Goal: Task Accomplishment & Management: Use online tool/utility

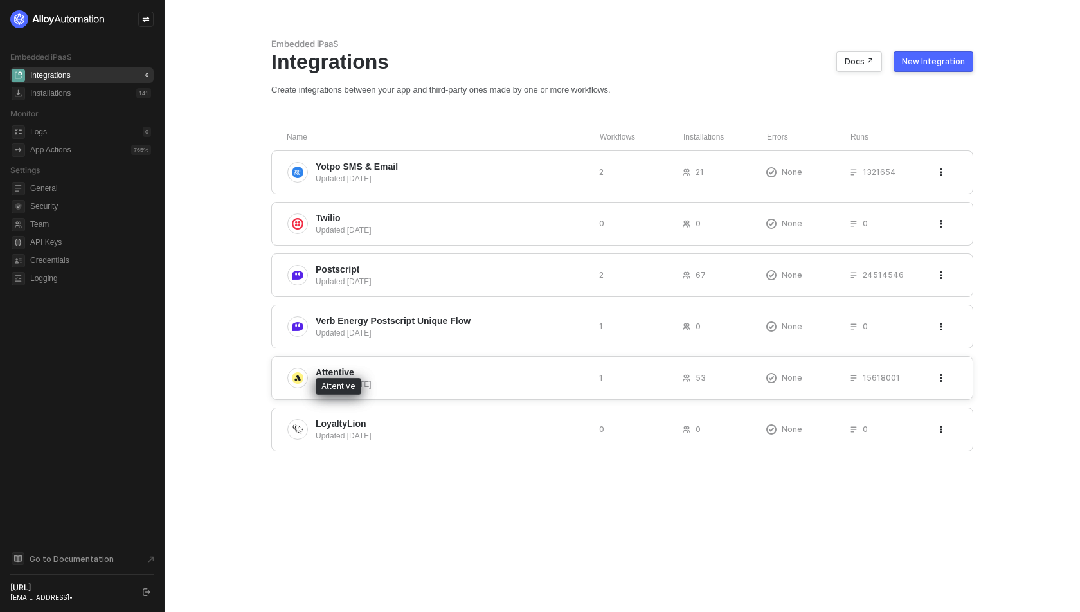
click at [343, 373] on span "Attentive" at bounding box center [335, 372] width 39 height 13
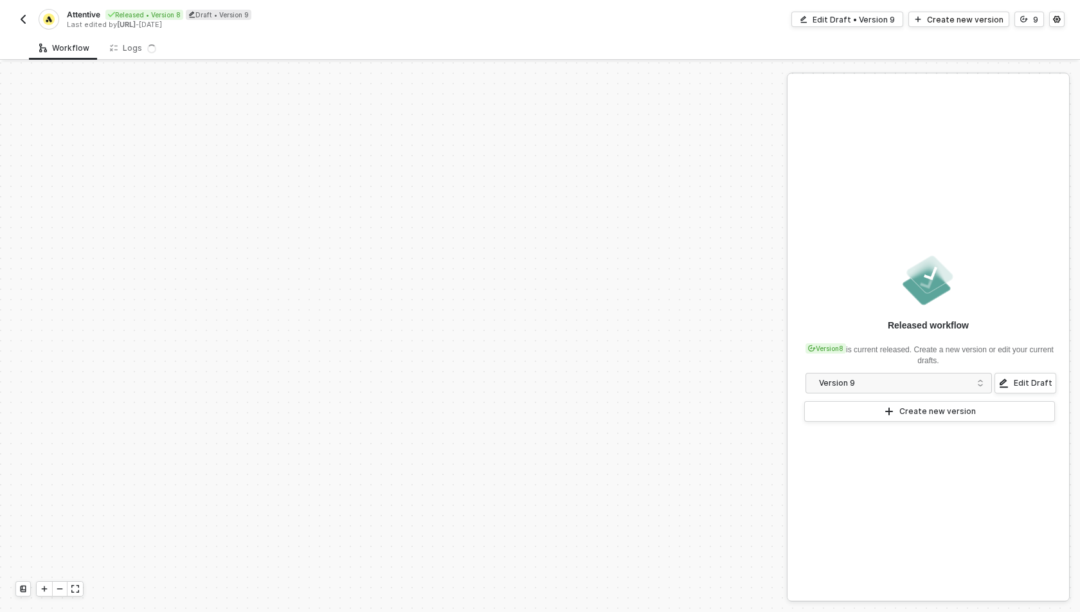
scroll to position [2235, 0]
click at [229, 15] on div "Draft • Version 9" at bounding box center [219, 15] width 66 height 10
click at [244, 116] on div "TRIGGER Custom Event Custom Event Date Utilities Convert a date to a different …" at bounding box center [526, 62] width 1053 height 4471
click at [347, 19] on div "Cancel" at bounding box center [342, 14] width 26 height 11
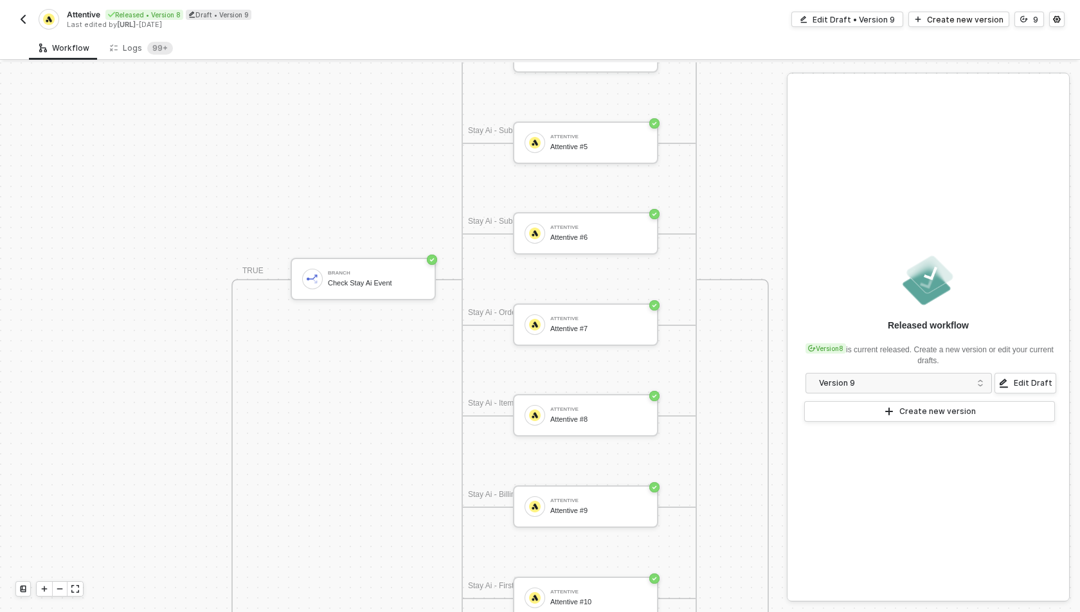
scroll to position [1516, 271]
click at [134, 54] on div "Logs 99+" at bounding box center [142, 48] width 84 height 24
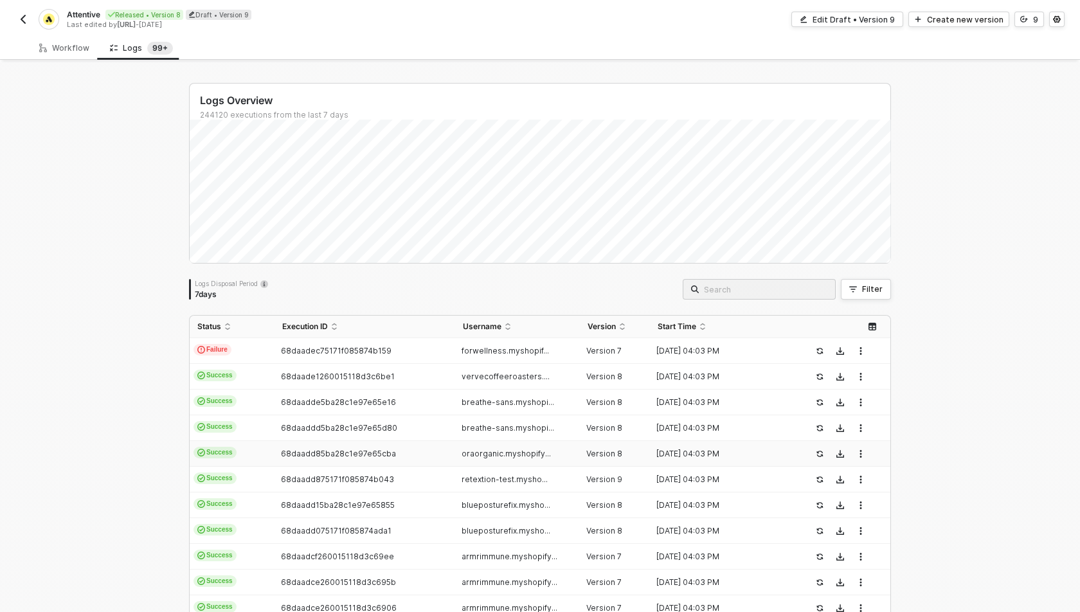
click at [372, 466] on td "68daadd85ba28c1e97e65cba" at bounding box center [365, 454] width 180 height 26
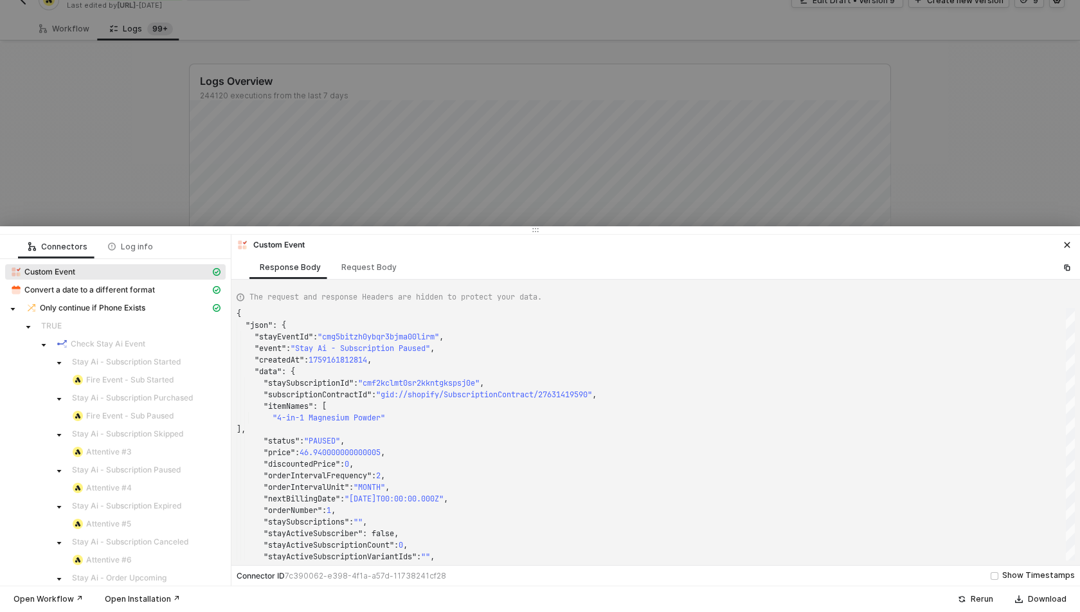
scroll to position [21, 0]
click at [127, 174] on div at bounding box center [540, 306] width 1080 height 612
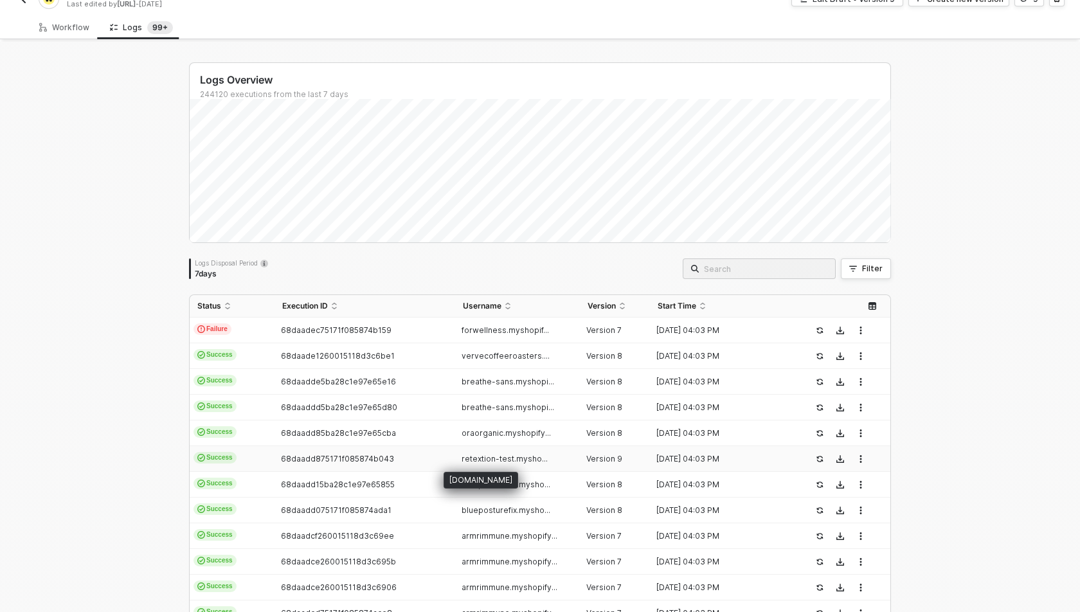
click at [509, 459] on span "retextion-test.mysho..." at bounding box center [505, 459] width 86 height 10
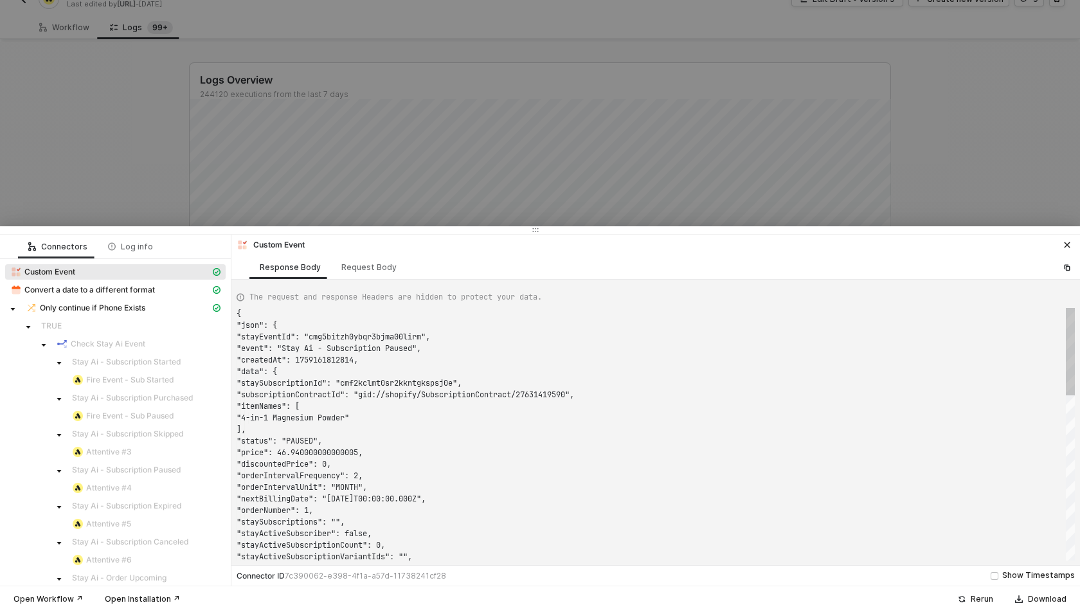
type textarea "{ "json": { "stayEventId": "cmg5bibmc4458vhcdh7dl1ru8", "event": "Stay Ai - Sub…"
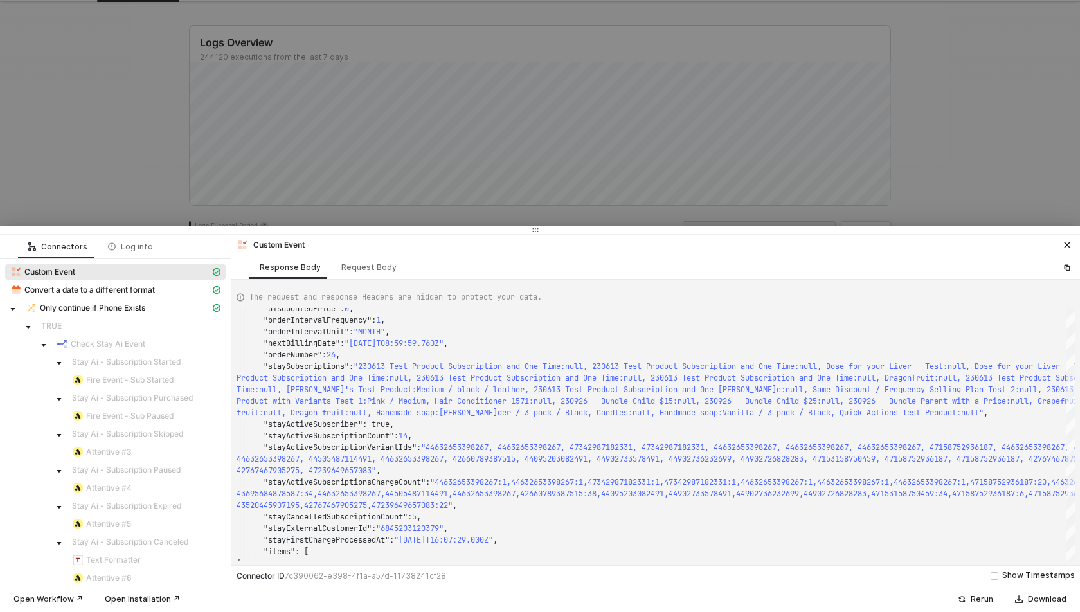
scroll to position [62, 0]
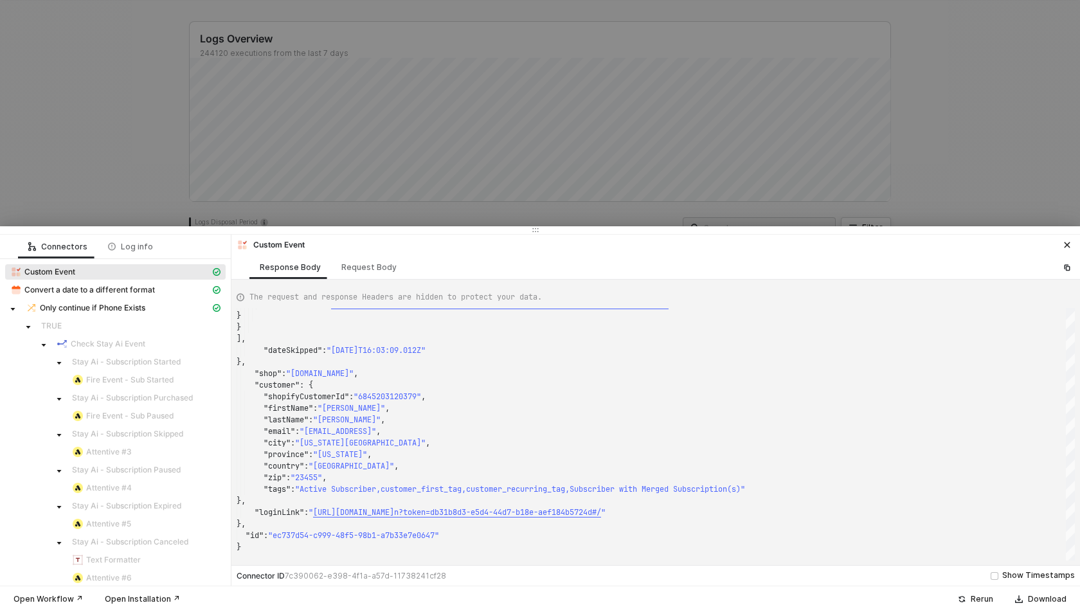
click at [114, 192] on div at bounding box center [540, 306] width 1080 height 612
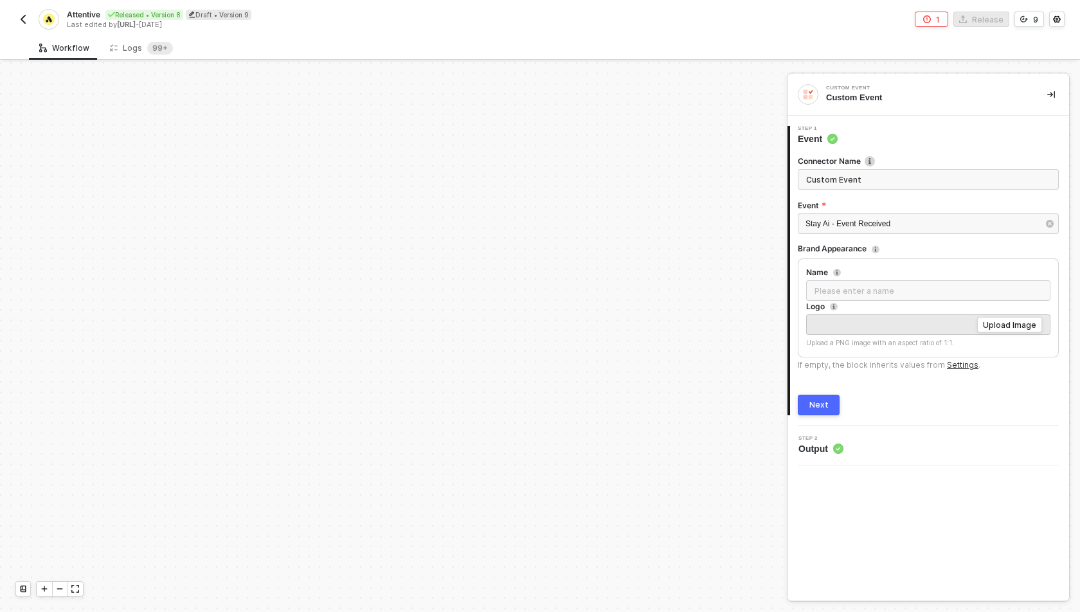
scroll to position [2049, 0]
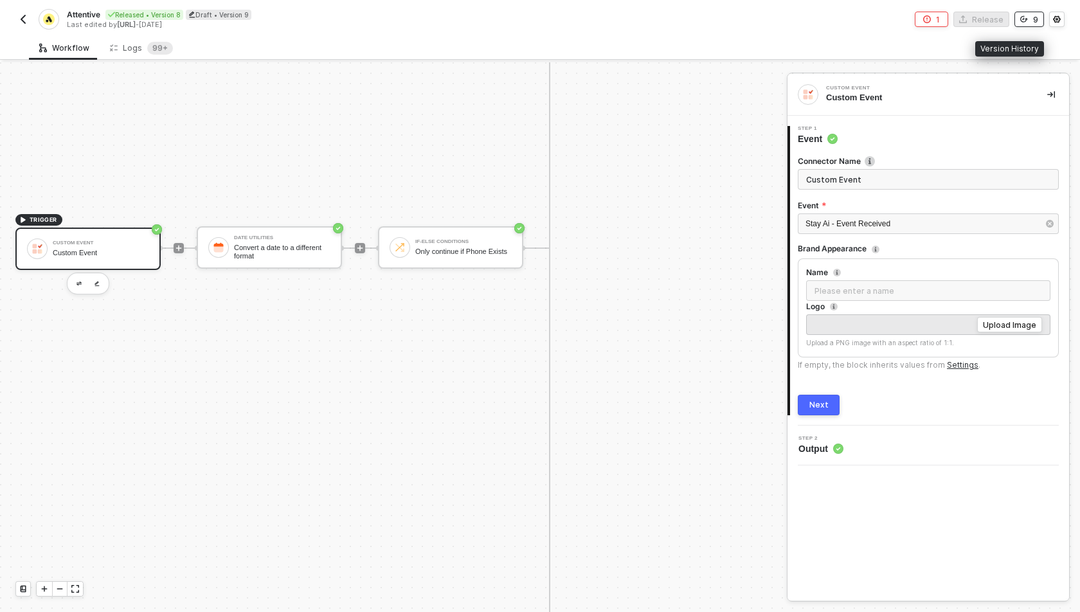
click at [1026, 17] on icon "icon-versioning" at bounding box center [1025, 19] width 8 height 8
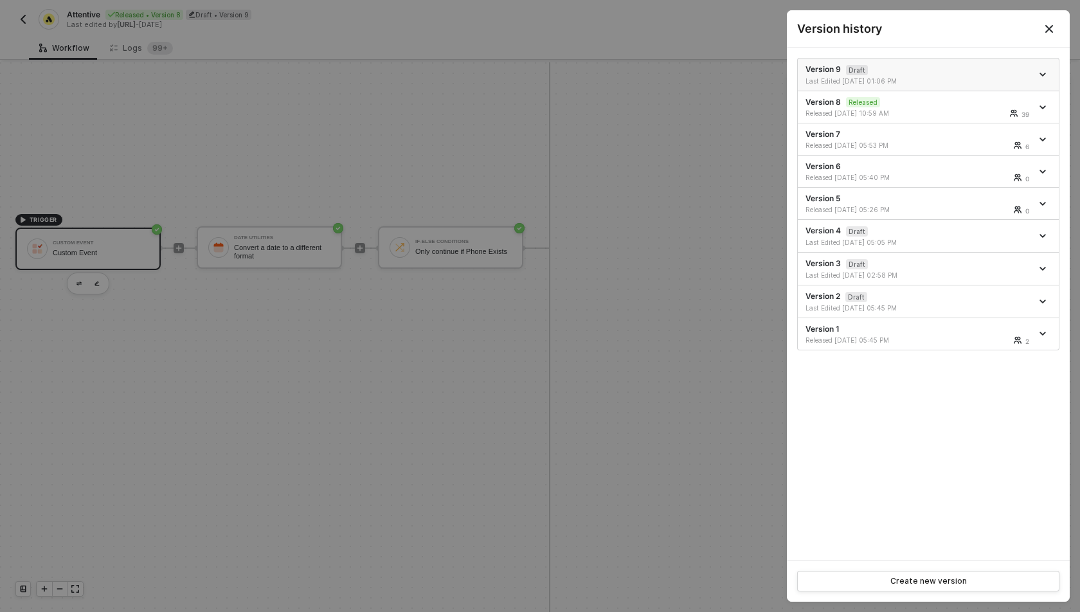
click at [1046, 73] on icon "icon-arrow-down" at bounding box center [1043, 74] width 6 height 6
click at [819, 77] on div "Last Edited 09/12/2025 01:06 PM" at bounding box center [863, 81] width 115 height 9
click at [1040, 26] on button "Close" at bounding box center [1049, 28] width 41 height 37
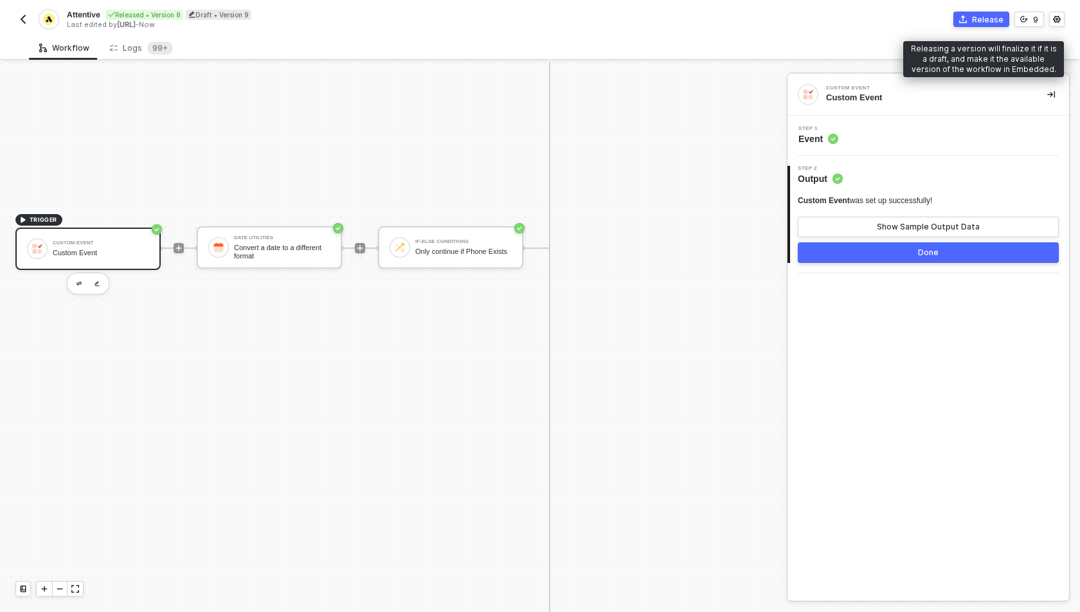
click at [979, 17] on div "Release" at bounding box center [988, 19] width 32 height 11
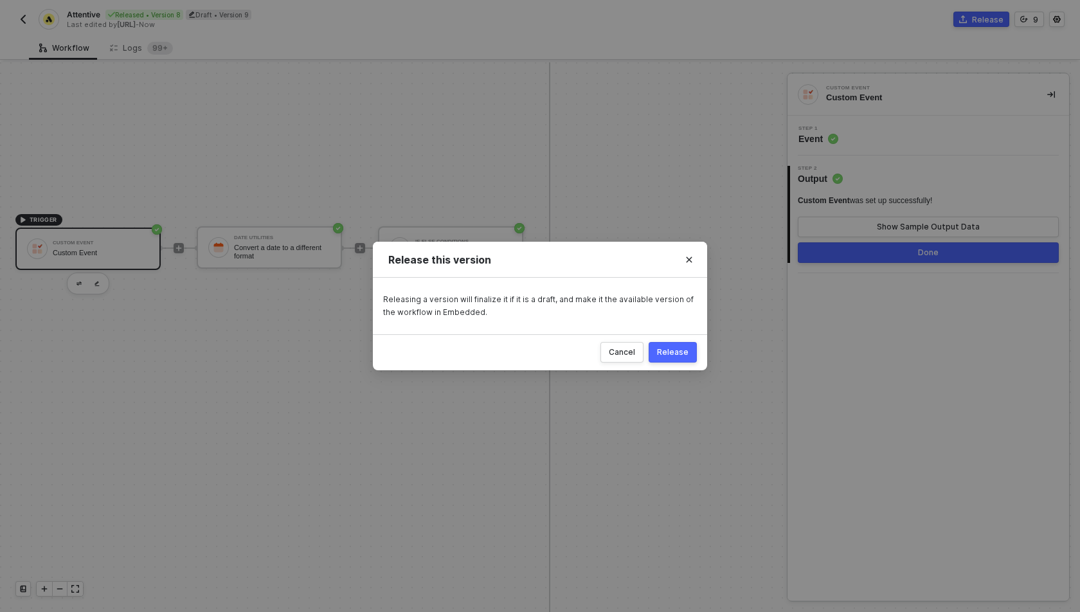
click at [689, 350] on button "Release" at bounding box center [673, 352] width 48 height 21
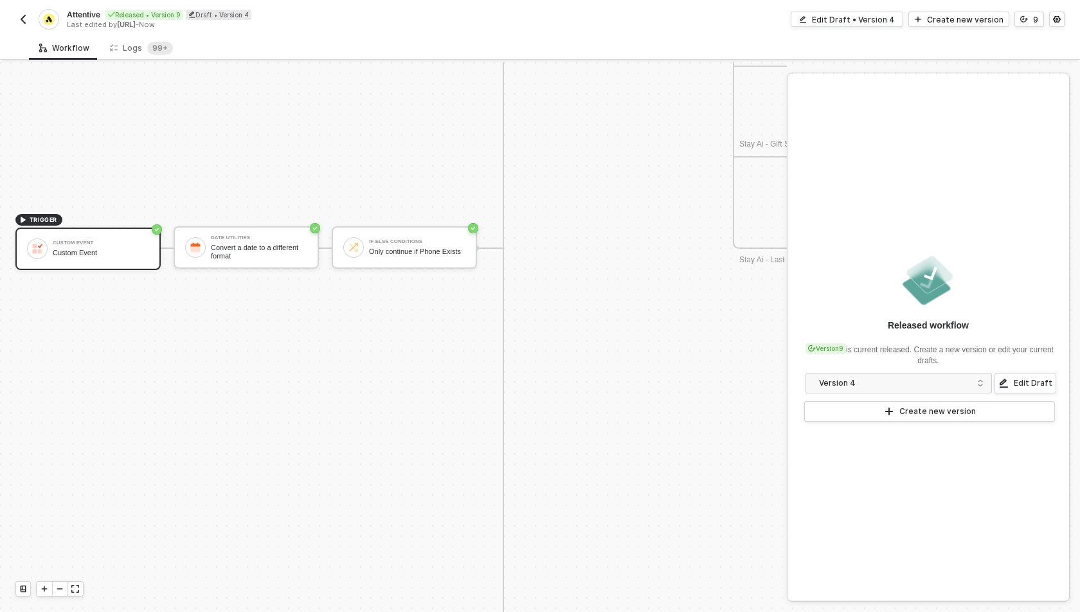
click at [23, 13] on button "button" at bounding box center [22, 19] width 15 height 15
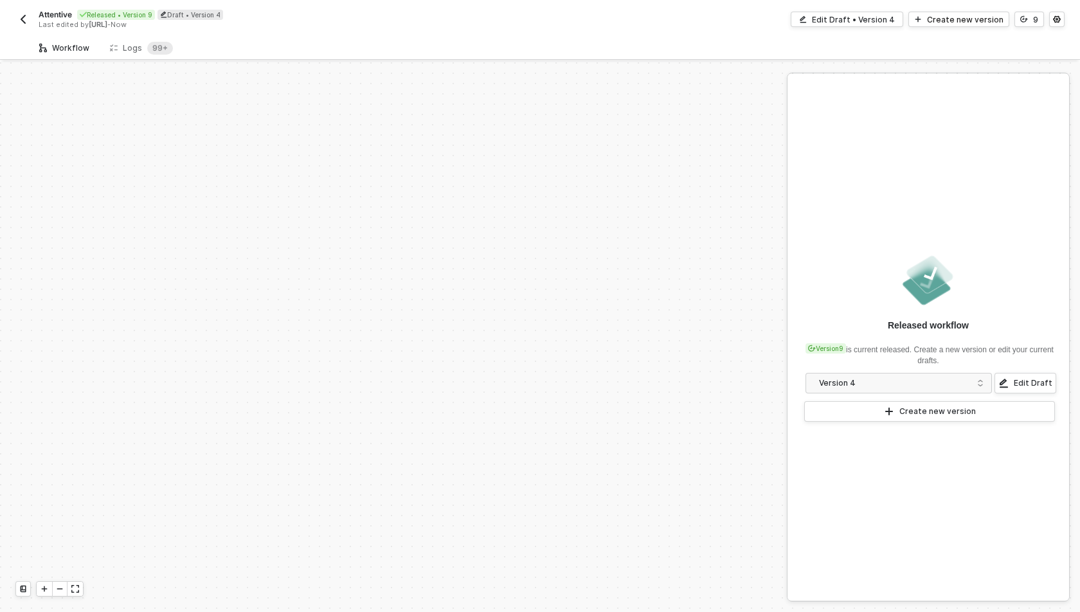
scroll to position [2235, 0]
click at [125, 48] on div "Logs 99+" at bounding box center [141, 48] width 63 height 13
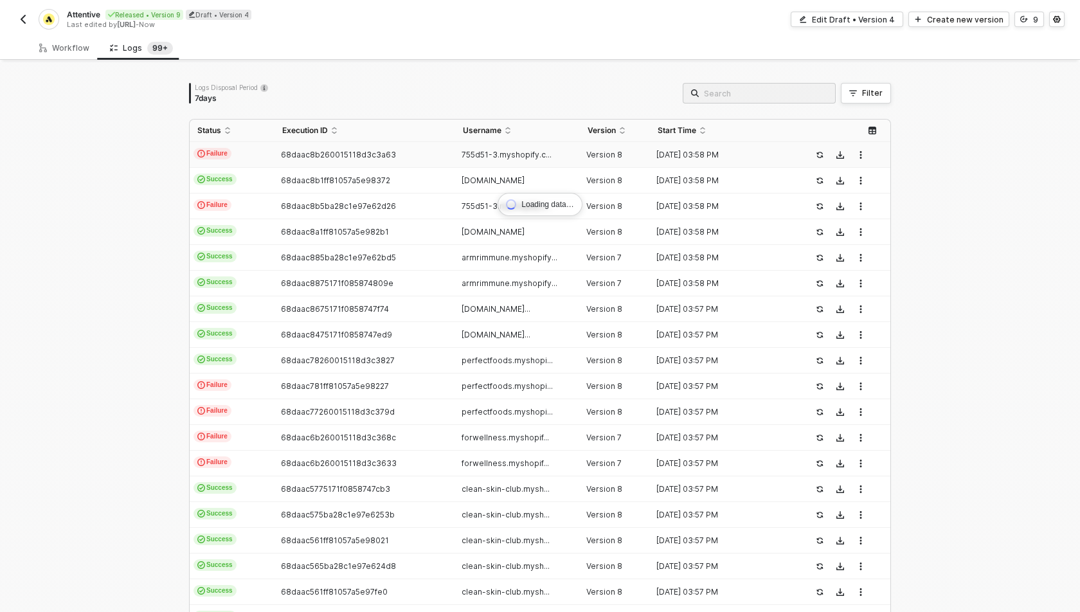
click at [457, 152] on div "755d51-3.myshopify.c..." at bounding box center [512, 155] width 115 height 10
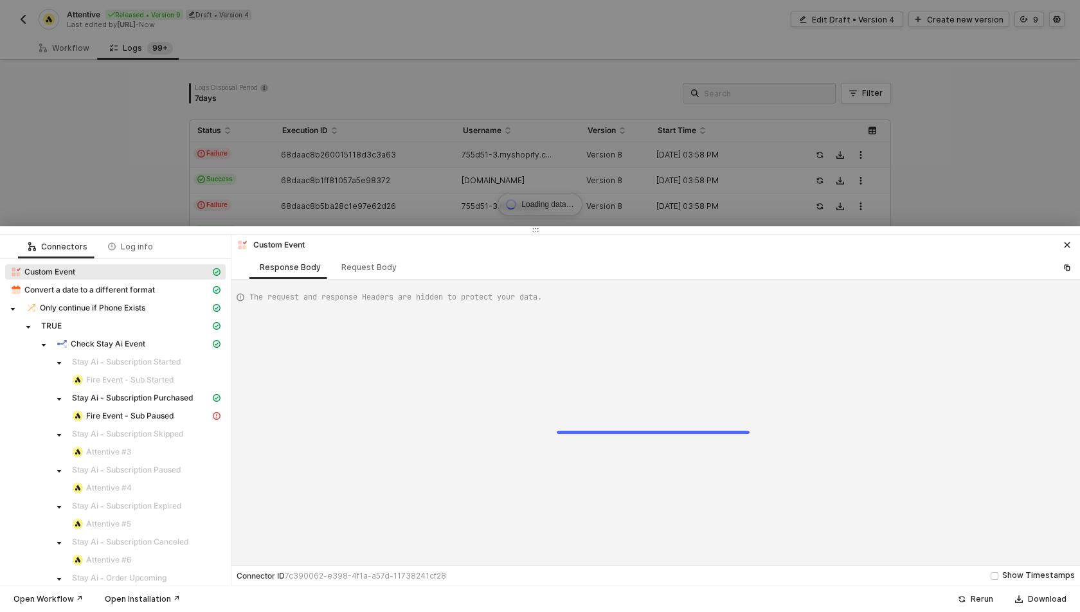
scroll to position [116, 0]
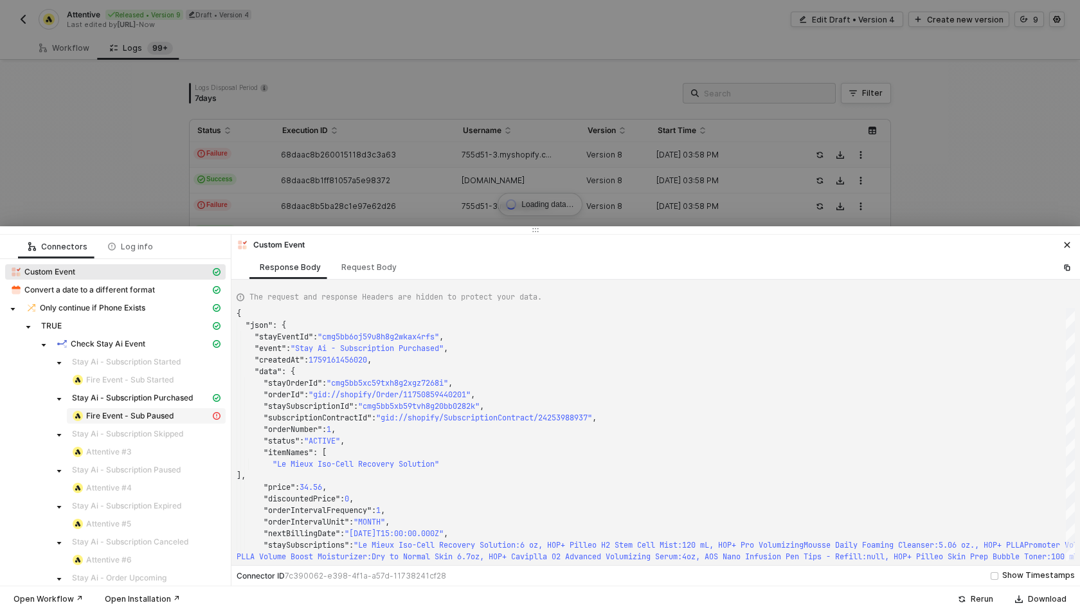
click at [124, 412] on span "Fire Event - Sub Paused" at bounding box center [129, 416] width 87 height 10
type textarea "{ "statusCode": 401, "message": "Error : " }"
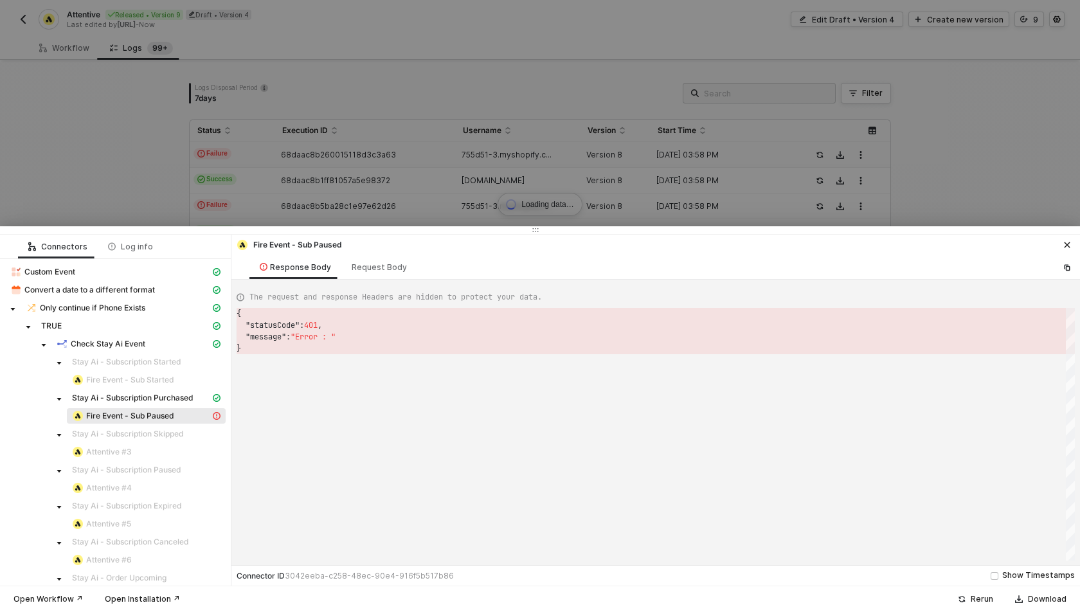
click at [64, 159] on div at bounding box center [540, 306] width 1080 height 612
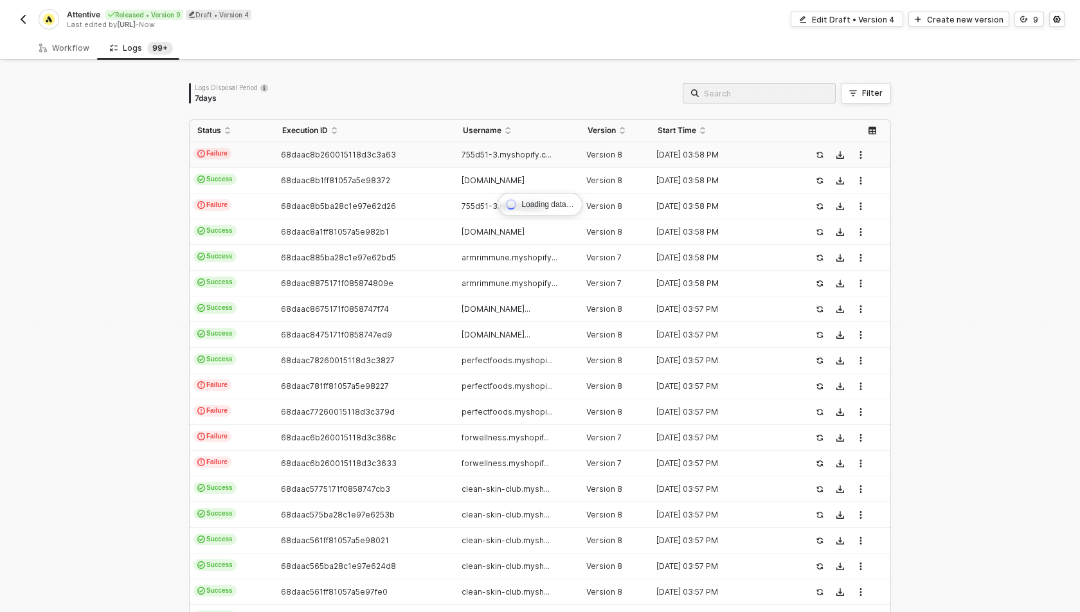
click at [15, 21] on button "button" at bounding box center [22, 19] width 15 height 15
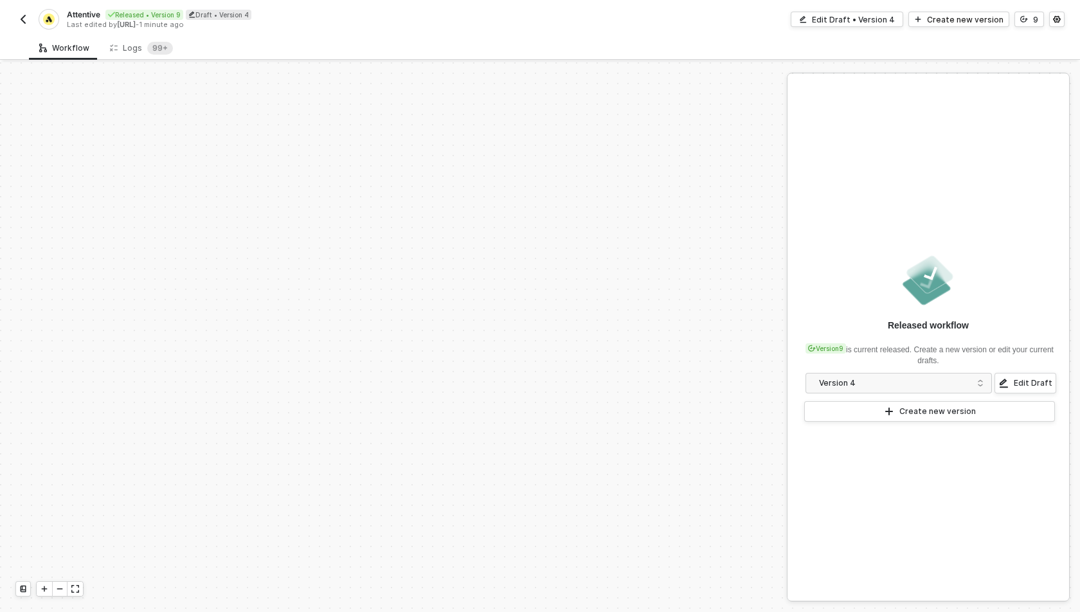
scroll to position [2235, 0]
click at [20, 15] on img "button" at bounding box center [23, 19] width 10 height 10
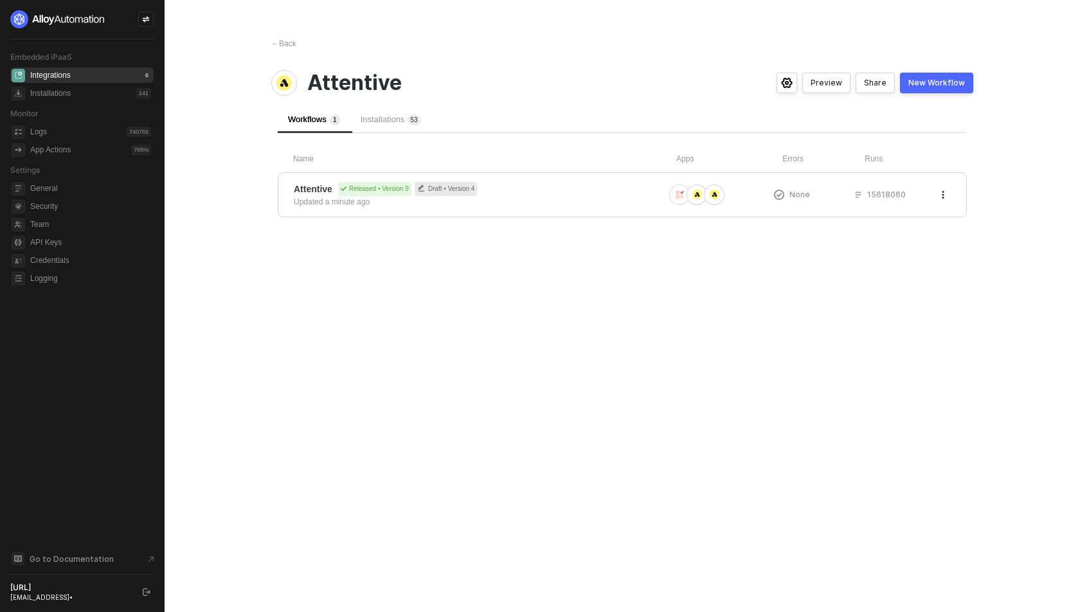
click at [368, 116] on span "Installations 5 3" at bounding box center [391, 119] width 60 height 10
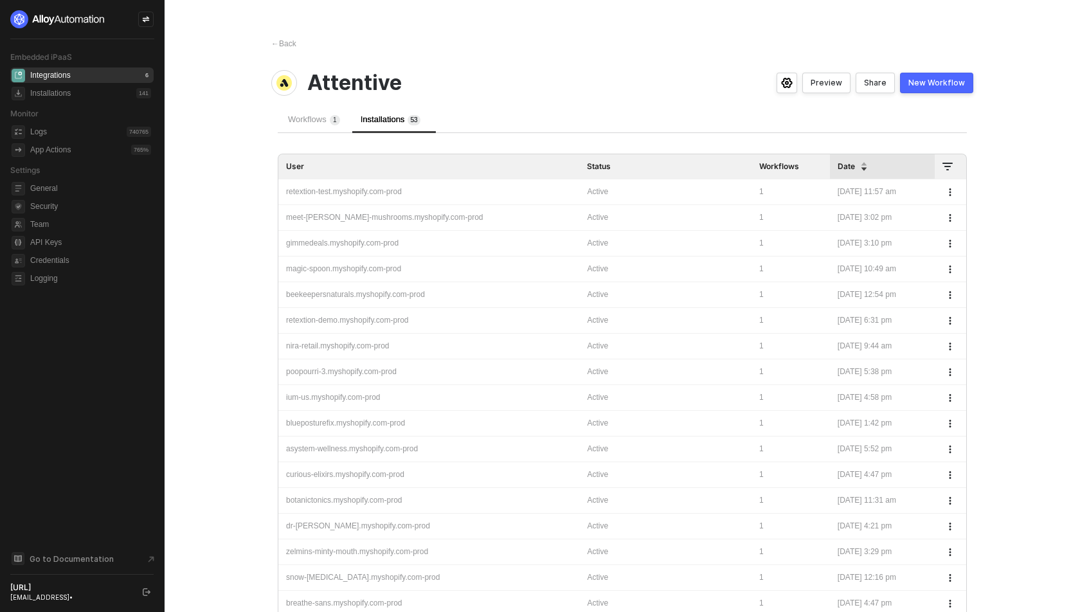
click at [421, 188] on div "retextion-test.myshopify.com-prod" at bounding box center [429, 192] width 286 height 12
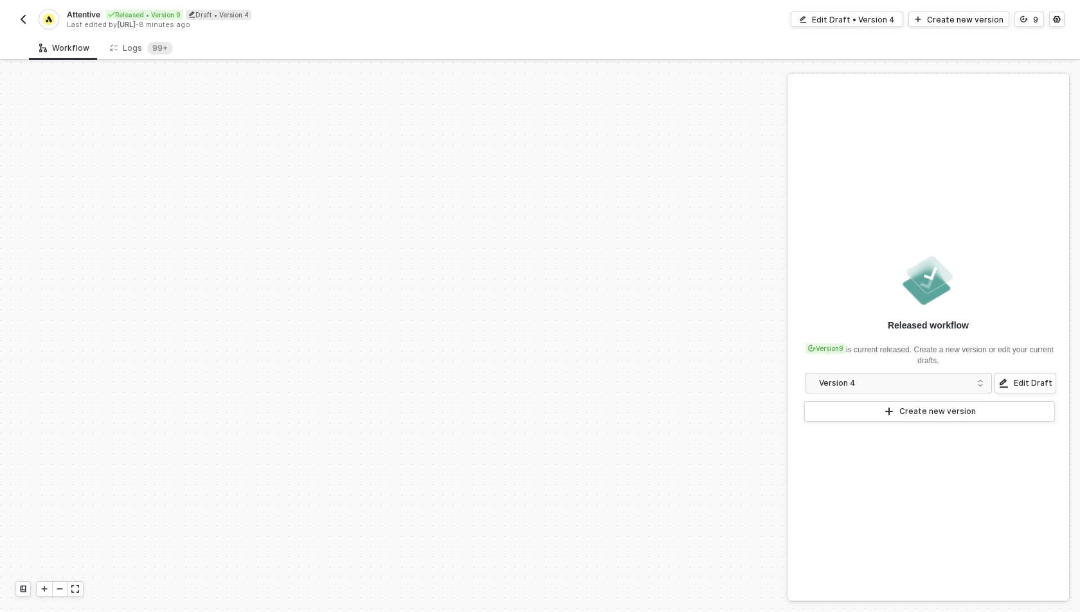
scroll to position [2235, 0]
click at [130, 46] on div "Logs 99+" at bounding box center [141, 48] width 63 height 13
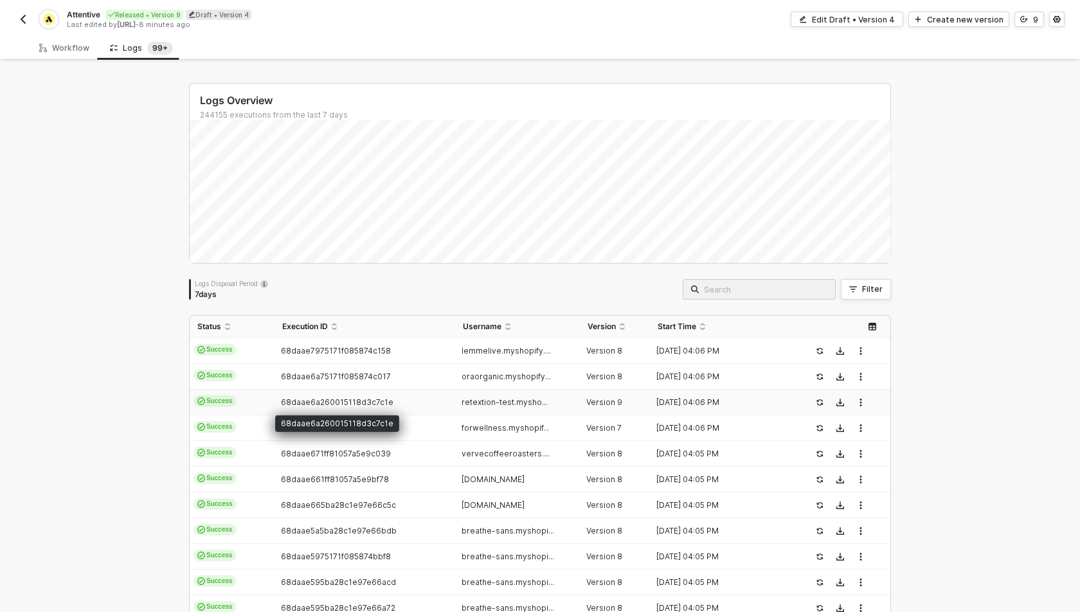
click at [374, 403] on span "68daae6a260015118d3c7c1e" at bounding box center [337, 402] width 113 height 10
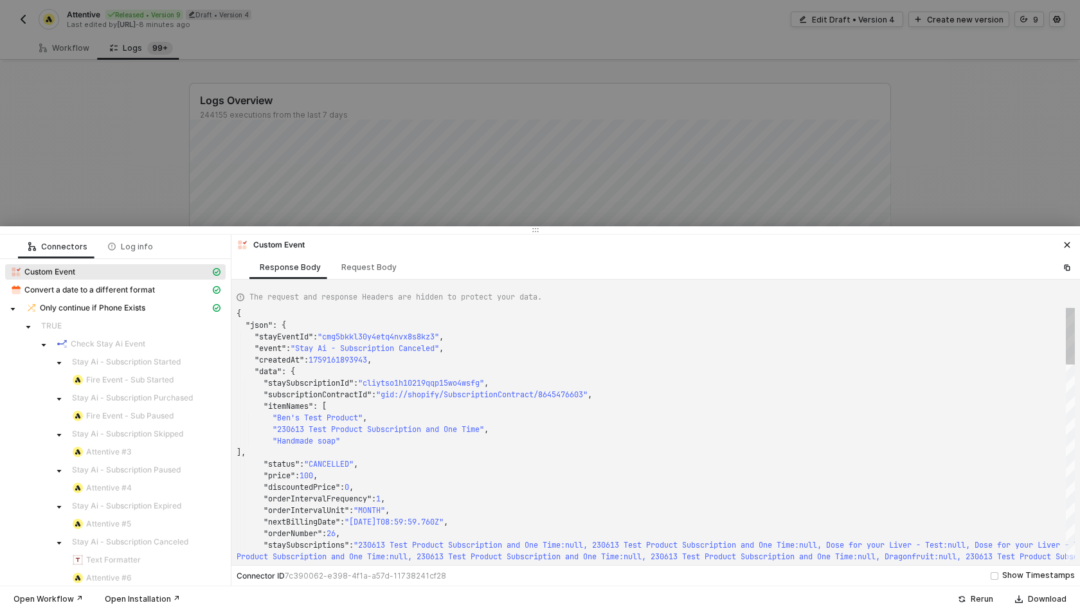
scroll to position [116, 0]
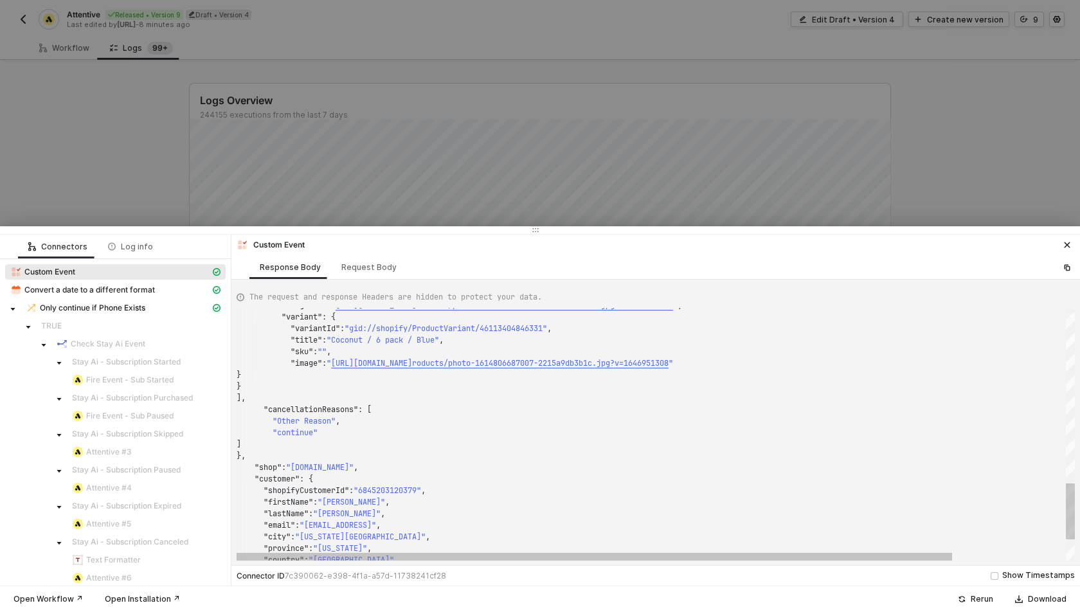
type textarea ""title": "Coconut / 6 pack / Blue", "sku": "", "image": "https://cdn.shopify.co…"
drag, startPoint x: 349, startPoint y: 444, endPoint x: 255, endPoint y: 407, distance: 101.4
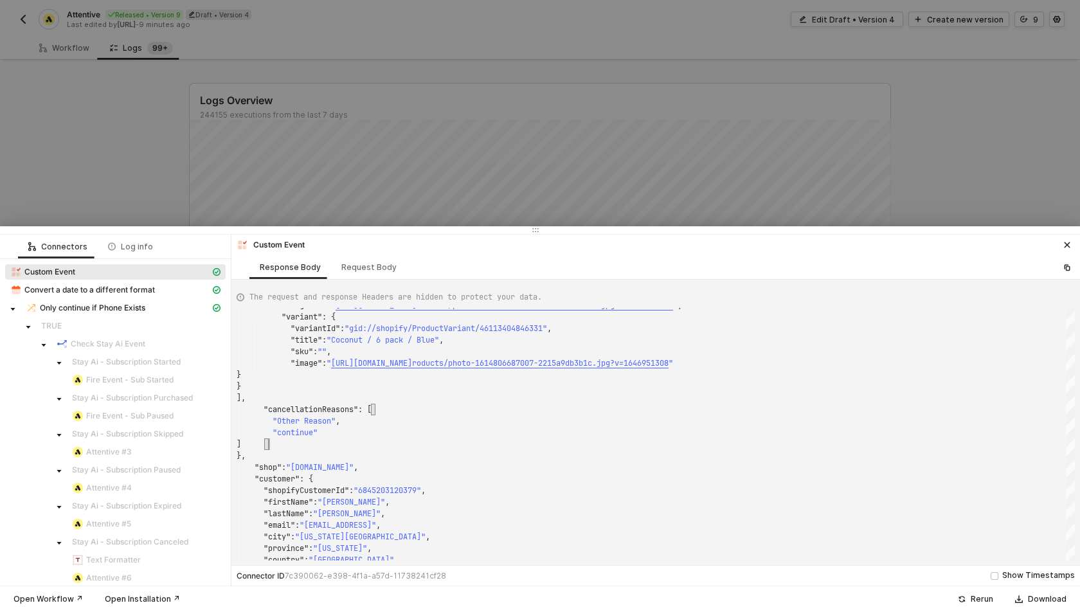
click at [171, 193] on div at bounding box center [540, 306] width 1080 height 612
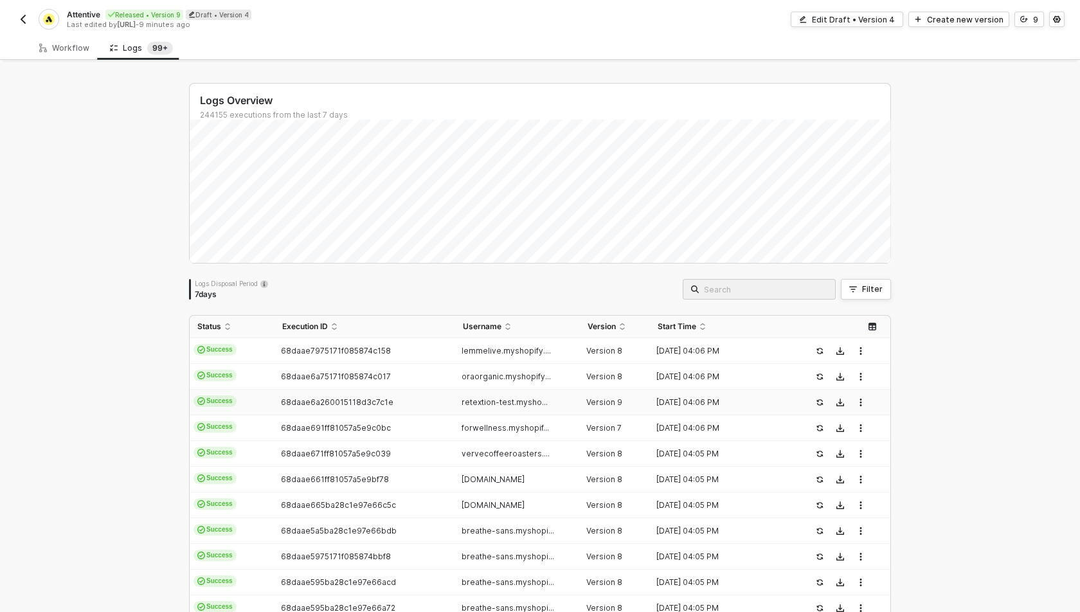
click at [23, 17] on img "button" at bounding box center [23, 19] width 10 height 10
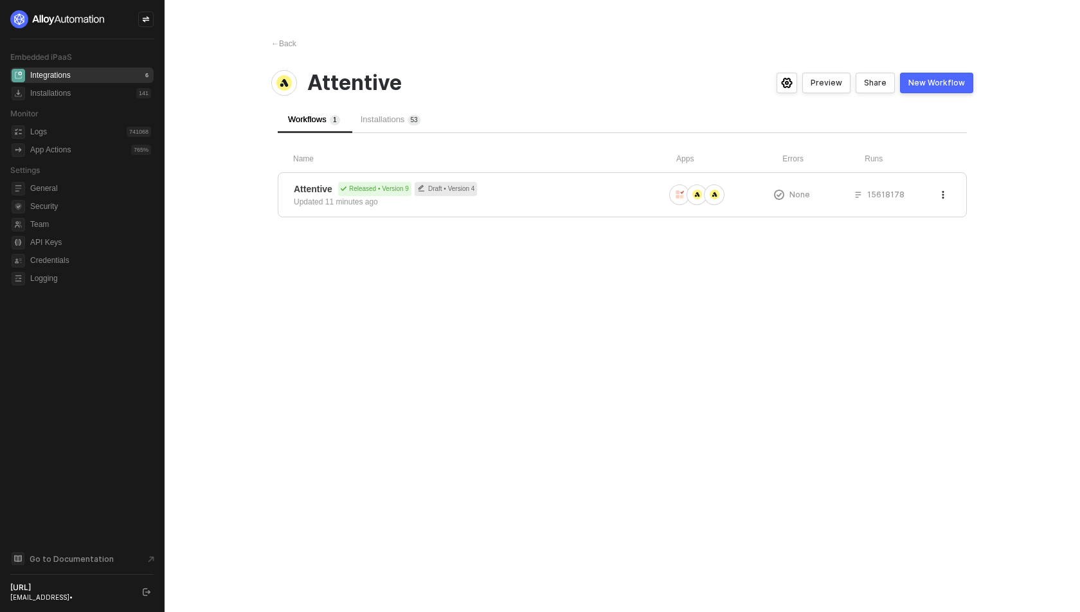
click at [390, 121] on span "Installations 5 3" at bounding box center [391, 119] width 60 height 10
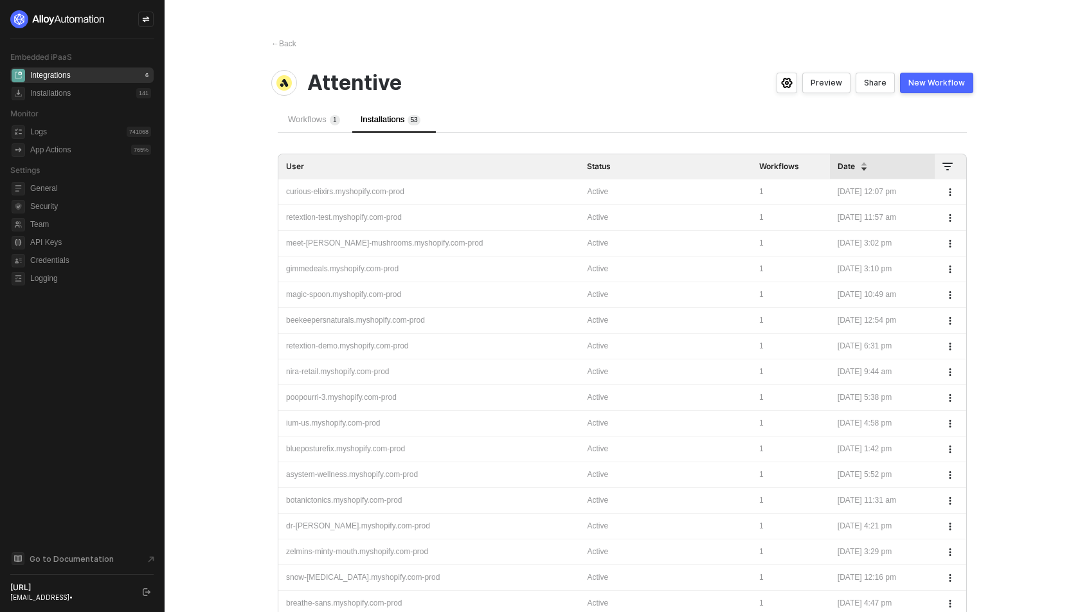
click at [389, 192] on div "curious-elixirs.myshopify.com-prod" at bounding box center [429, 192] width 286 height 12
